Goal: Task Accomplishment & Management: Complete application form

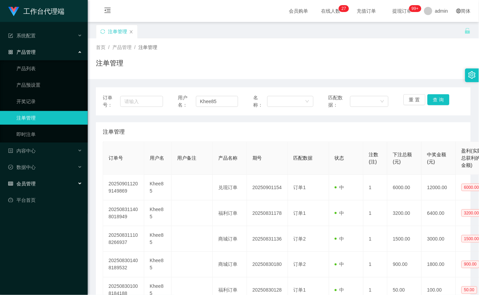
click at [32, 180] on div "会员管理" at bounding box center [44, 184] width 88 height 14
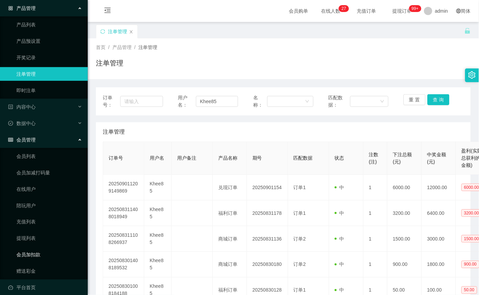
scroll to position [50, 0]
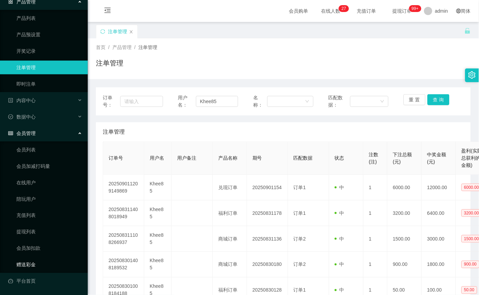
drag, startPoint x: 33, startPoint y: 260, endPoint x: 61, endPoint y: 259, distance: 28.1
click at [33, 260] on link "赠送彩金" at bounding box center [49, 265] width 66 height 14
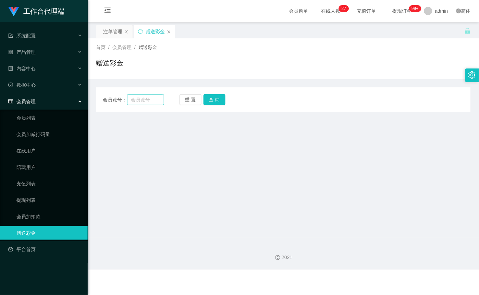
drag, startPoint x: 170, startPoint y: 95, endPoint x: 160, endPoint y: 96, distance: 9.7
click at [169, 95] on div "会员账号： 重 置 查 询" at bounding box center [283, 99] width 375 height 11
click at [159, 96] on input "text" at bounding box center [145, 99] width 37 height 11
paste input "Alex5298"
type input "Alex5298"
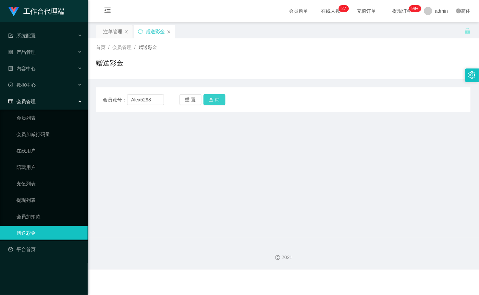
click at [218, 99] on button "查 询" at bounding box center [215, 99] width 22 height 11
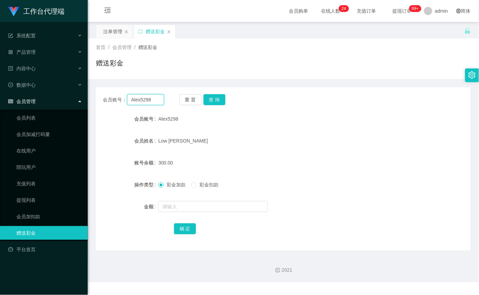
click at [145, 98] on input "Alex5298" at bounding box center [145, 99] width 37 height 11
click at [33, 56] on div "产品管理" at bounding box center [44, 52] width 88 height 14
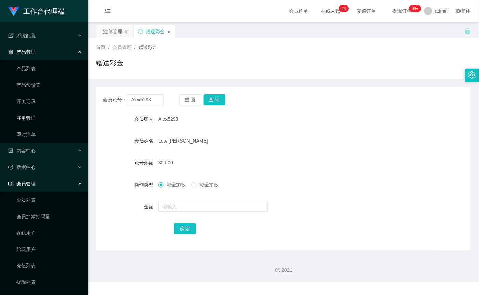
click at [46, 122] on link "注单管理" at bounding box center [49, 118] width 66 height 14
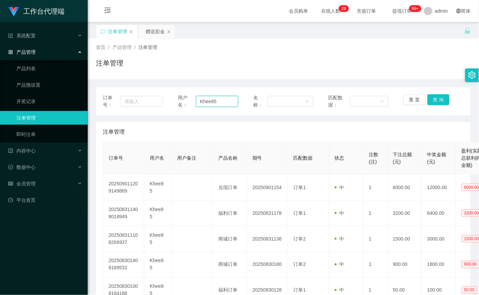
click at [214, 102] on input "Khee85" at bounding box center [217, 101] width 42 height 11
click at [215, 102] on input "Khee85" at bounding box center [217, 101] width 42 height 11
paste input "Alex5298"
type input "Alex5298"
click at [438, 101] on button "查 询" at bounding box center [439, 99] width 22 height 11
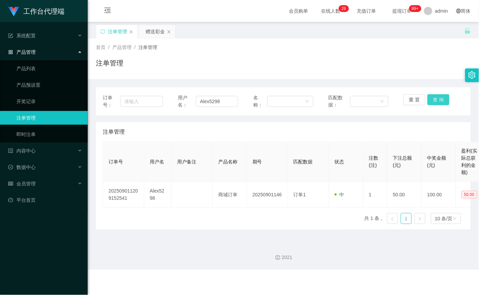
click at [431, 101] on button "查 询" at bounding box center [439, 99] width 22 height 11
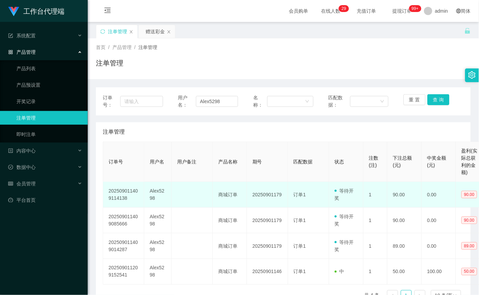
click at [401, 201] on td "90.00" at bounding box center [405, 195] width 34 height 26
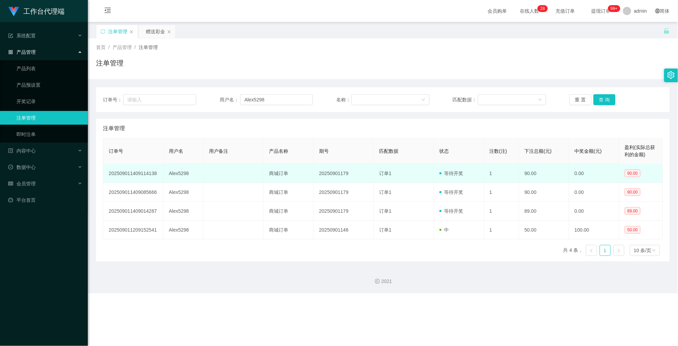
drag, startPoint x: 568, startPoint y: 174, endPoint x: 561, endPoint y: 175, distance: 7.0
click at [479, 175] on td "90.00" at bounding box center [544, 173] width 50 height 19
click at [479, 173] on td "90.00" at bounding box center [544, 173] width 50 height 19
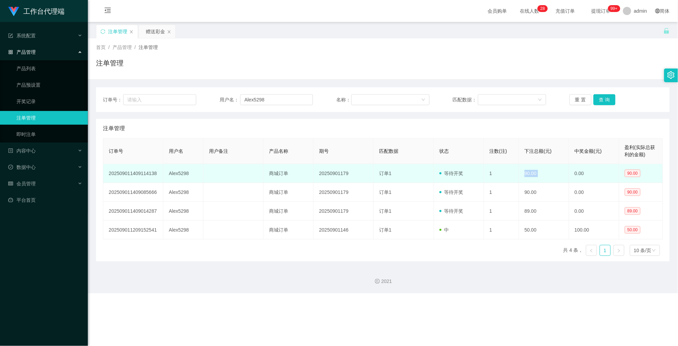
copy td "90.00"
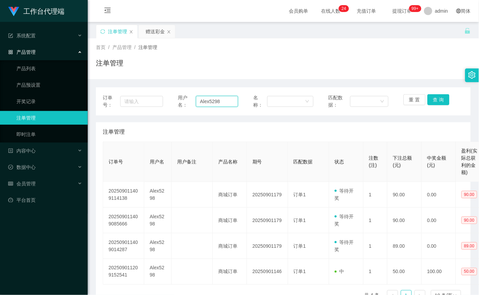
click at [218, 103] on input "Alex5298" at bounding box center [217, 101] width 42 height 11
click at [36, 135] on link "即时注单" at bounding box center [49, 135] width 66 height 14
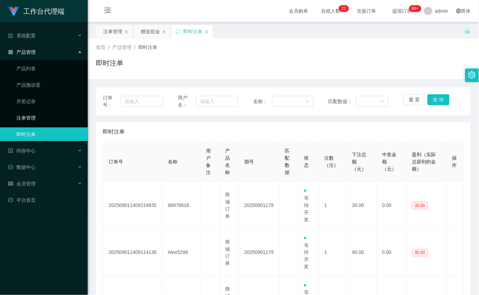
click at [34, 119] on link "注单管理" at bounding box center [49, 118] width 66 height 14
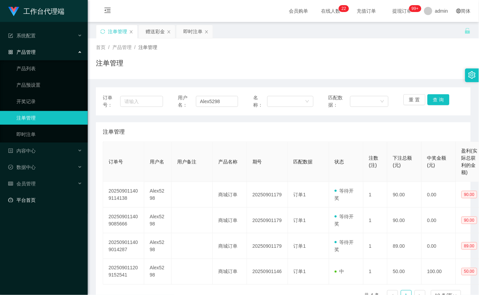
click at [8, 205] on link "平台首页" at bounding box center [45, 200] width 74 height 14
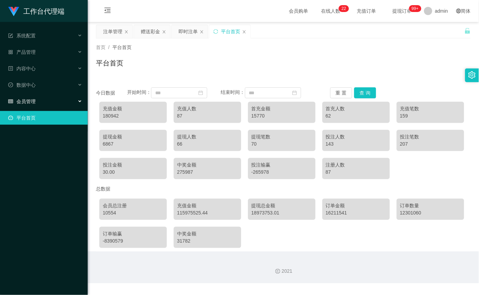
click at [38, 97] on div "会员管理" at bounding box center [44, 102] width 88 height 14
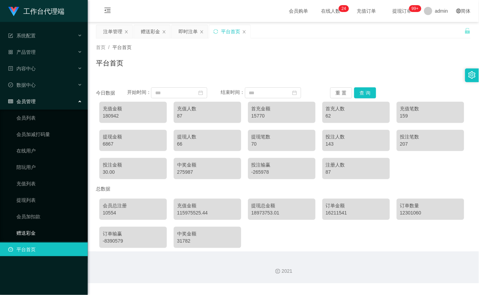
click at [22, 232] on link "赠送彩金" at bounding box center [49, 233] width 66 height 14
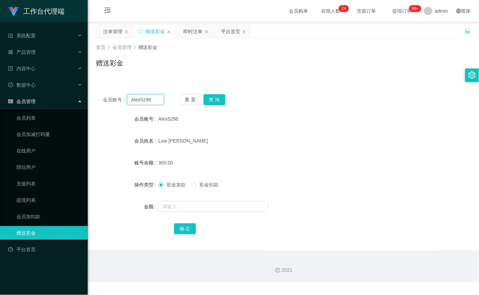
click at [157, 100] on input "Alex5298" at bounding box center [145, 99] width 37 height 11
click at [211, 99] on button "查 询" at bounding box center [215, 99] width 22 height 11
click at [216, 100] on button "查 询" at bounding box center [215, 99] width 22 height 11
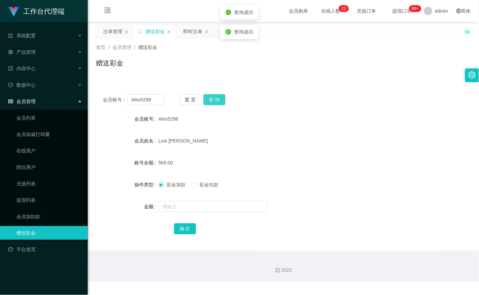
click at [216, 100] on button "查 询" at bounding box center [215, 99] width 22 height 11
click at [209, 206] on input "text" at bounding box center [213, 206] width 110 height 11
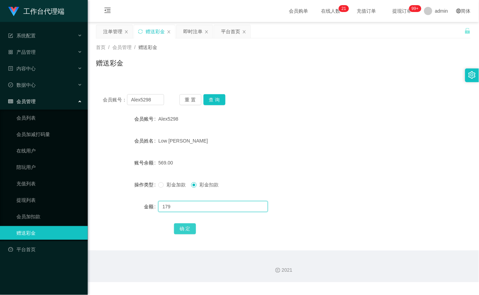
type input "179"
click at [191, 230] on button "确 定" at bounding box center [185, 229] width 22 height 11
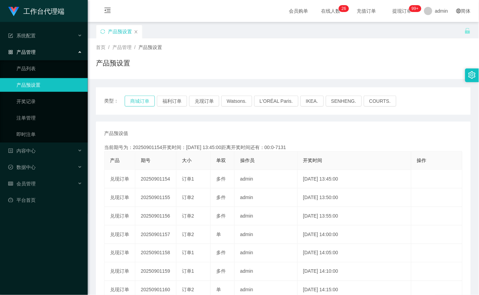
click at [139, 100] on button "商城订单" at bounding box center [140, 101] width 30 height 11
